Goal: Navigation & Orientation: Understand site structure

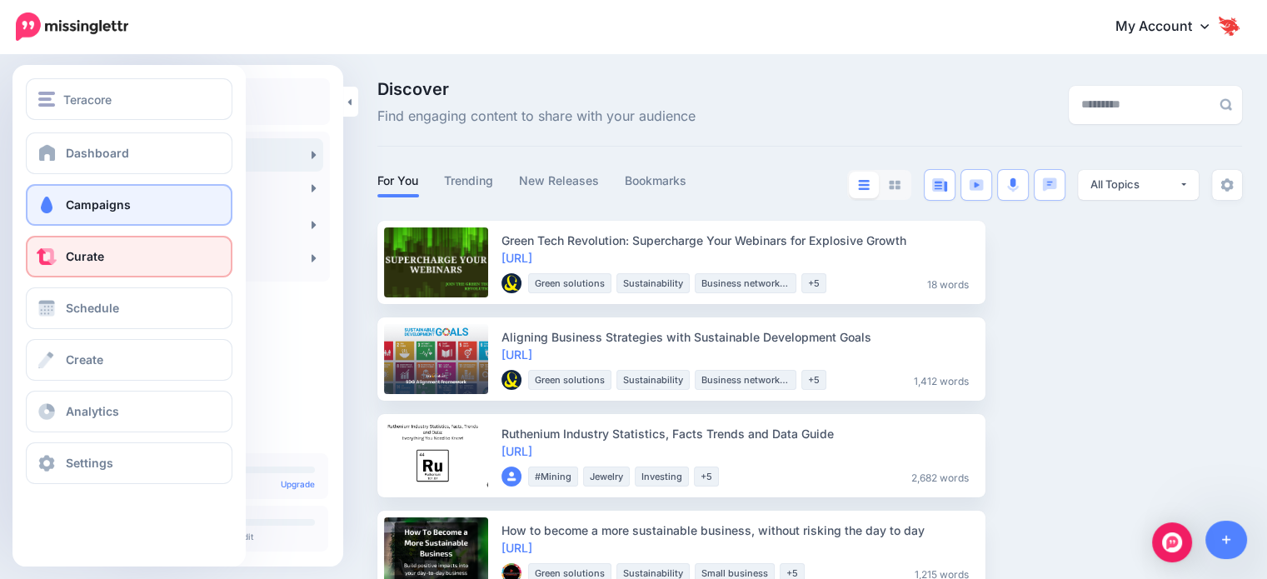
click at [107, 196] on link "Campaigns" at bounding box center [129, 205] width 207 height 42
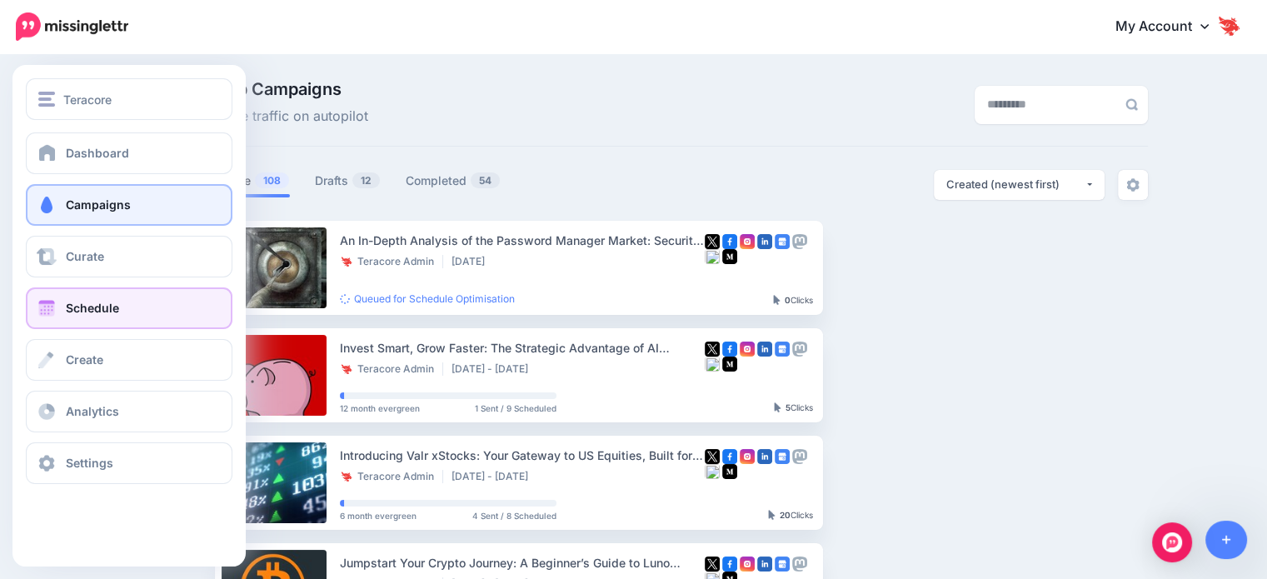
click at [92, 317] on link "Schedule" at bounding box center [129, 308] width 207 height 42
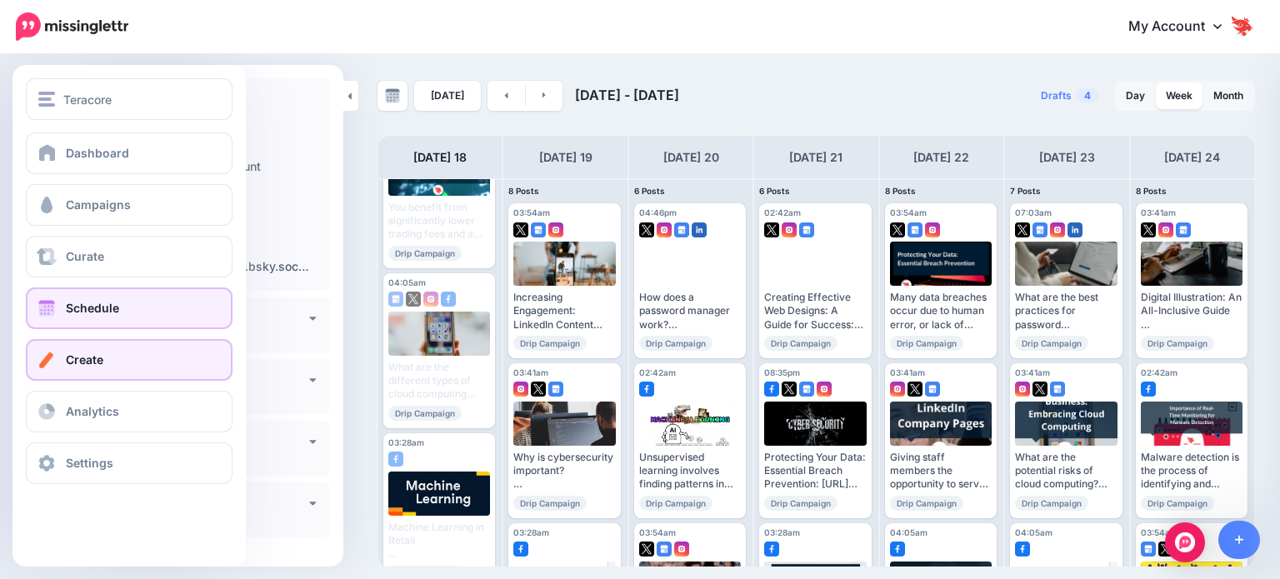
scroll to position [177, 0]
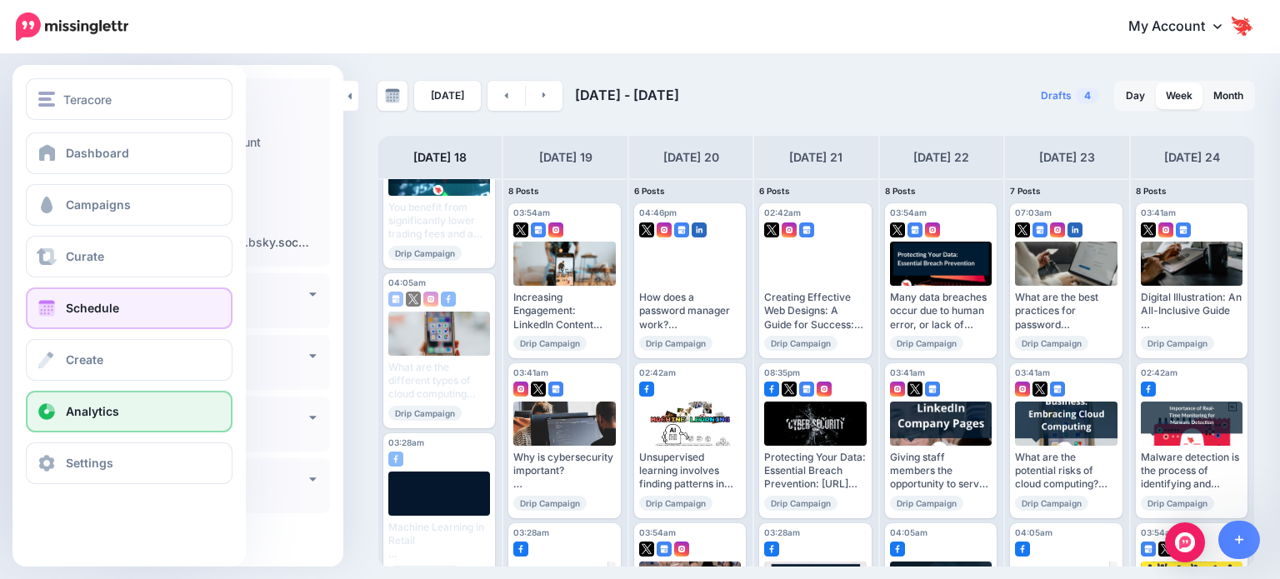
click at [103, 415] on span "Analytics" at bounding box center [92, 411] width 53 height 14
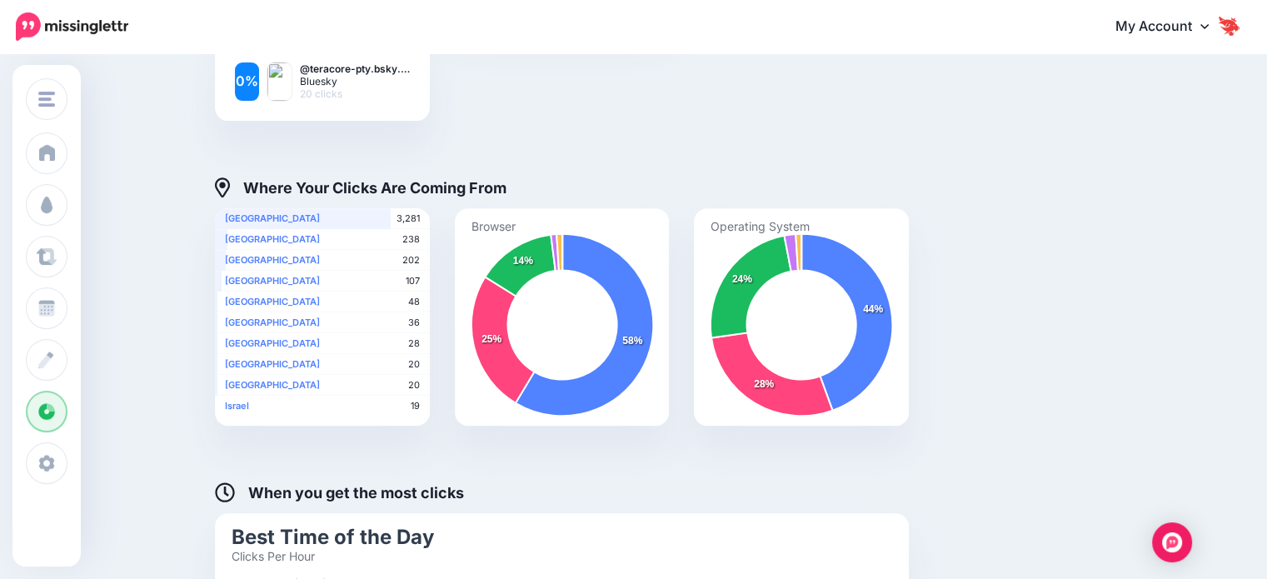
scroll to position [656, 0]
